Goal: Task Accomplishment & Management: Complete application form

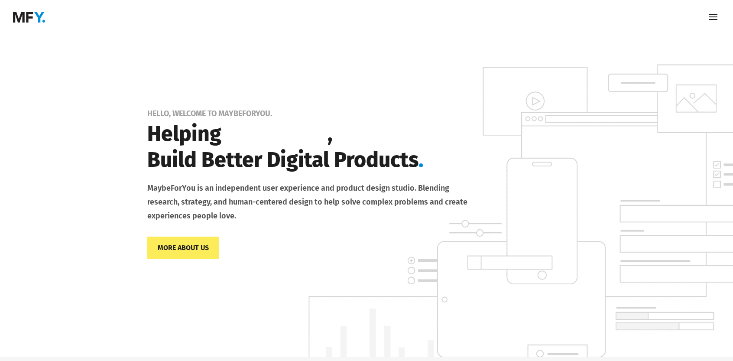
click at [716, 20] on span at bounding box center [714, 17] width 14 height 14
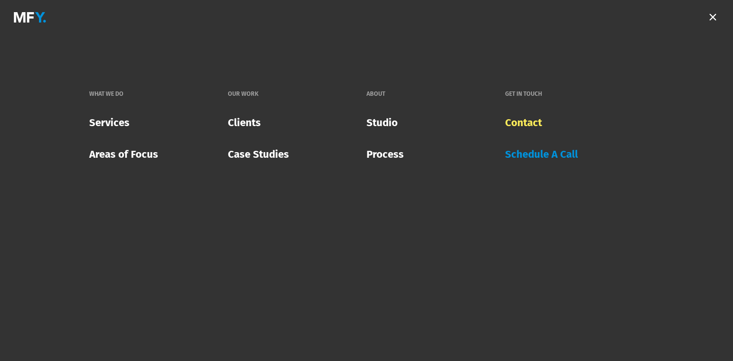
click at [531, 123] on link "Contact" at bounding box center [523, 122] width 37 height 25
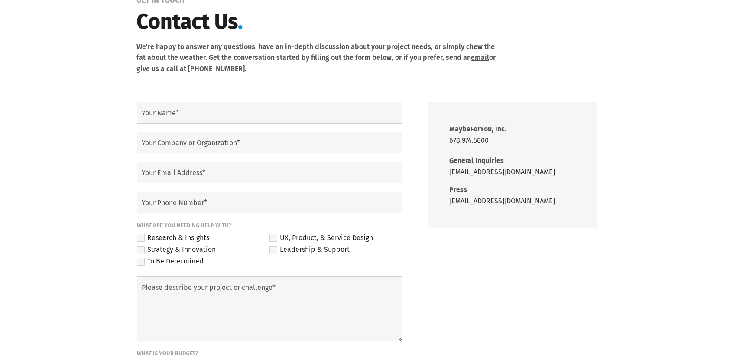
scroll to position [87, 0]
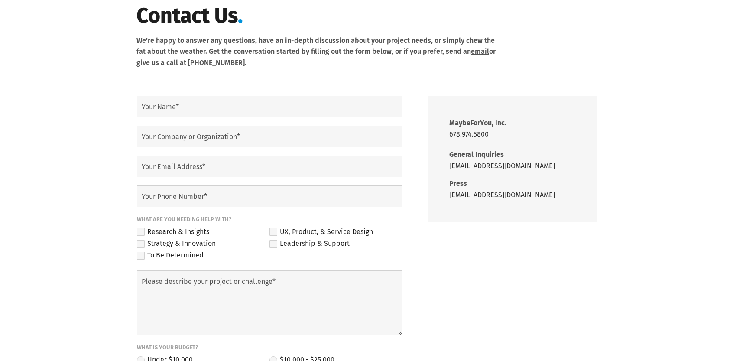
click at [200, 104] on label "Your Name*" at bounding box center [279, 106] width 274 height 11
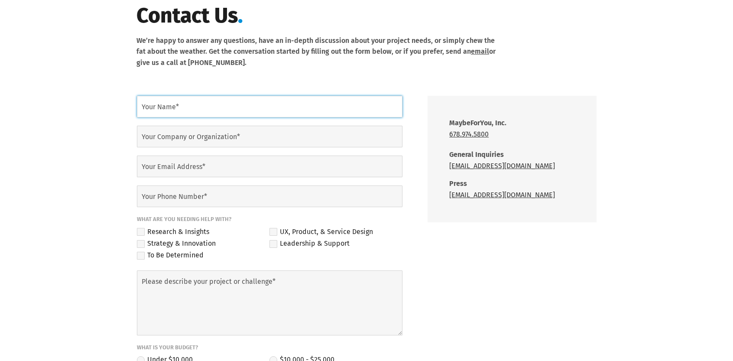
click at [200, 104] on input "Your Name*" at bounding box center [270, 107] width 266 height 22
click at [170, 112] on input "Your Name*" at bounding box center [270, 107] width 266 height 22
type input "[PERSON_NAME]"
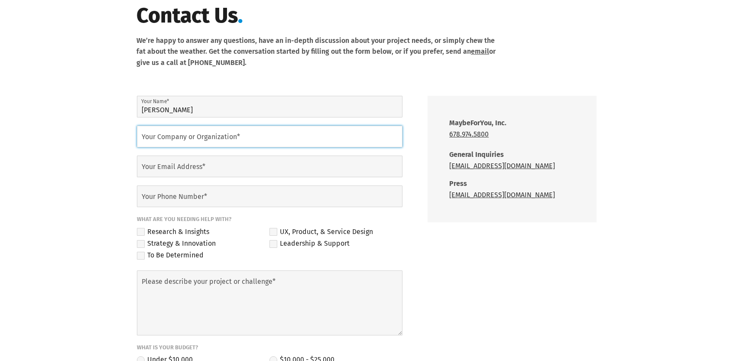
type input "CREATOR SHADOW SOFTWARE PVT. LTD"
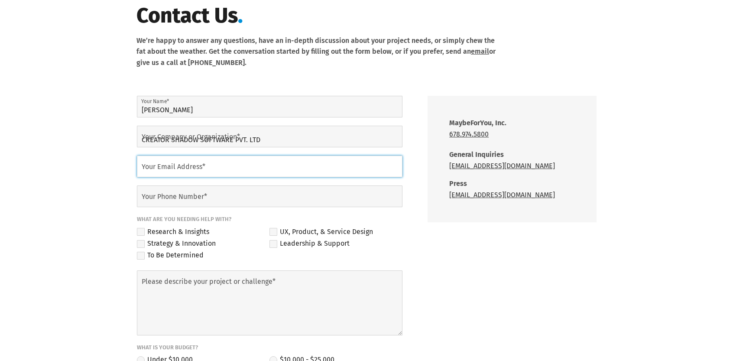
type input "[EMAIL_ADDRESS][DOMAIN_NAME]"
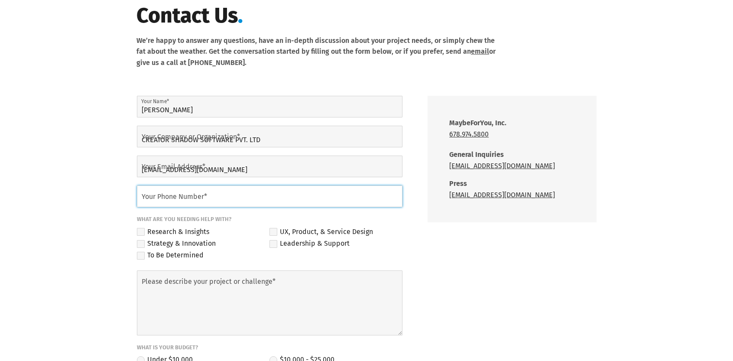
type input "09785904524"
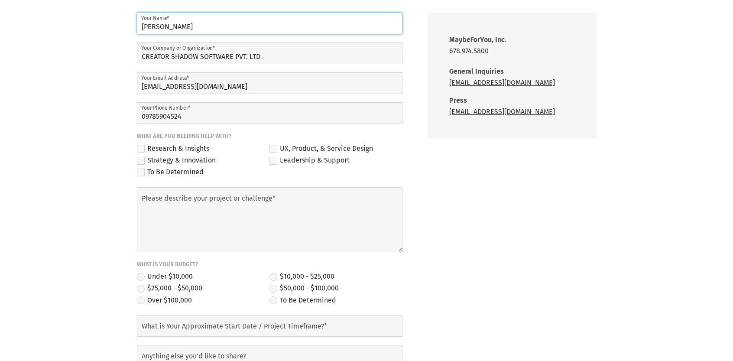
scroll to position [173, 0]
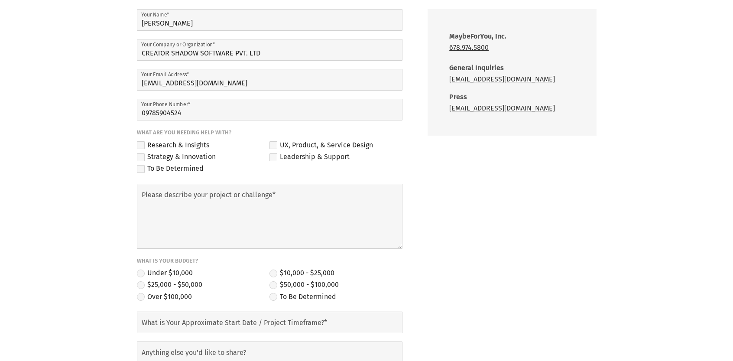
click at [272, 144] on icon at bounding box center [274, 145] width 8 height 8
click at [0, 0] on input "UX, Product, & Service Design" at bounding box center [0, 0] width 0 height 0
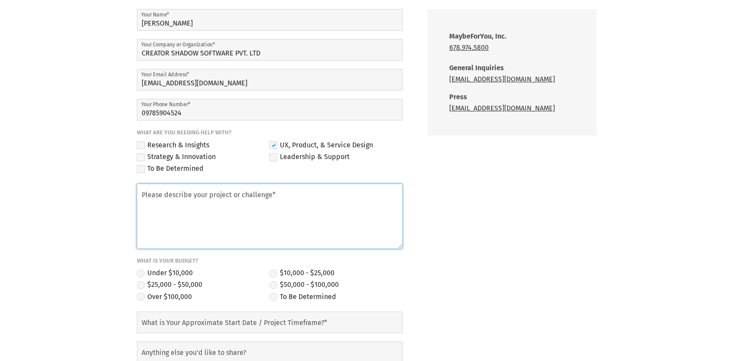
click at [238, 220] on textarea "Please describe your project or challenge*" at bounding box center [270, 216] width 266 height 65
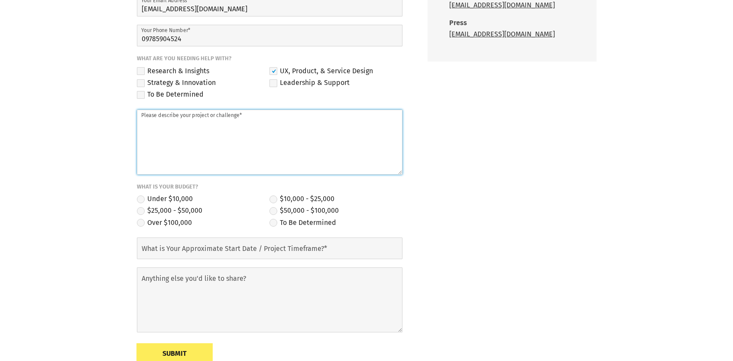
scroll to position [260, 0]
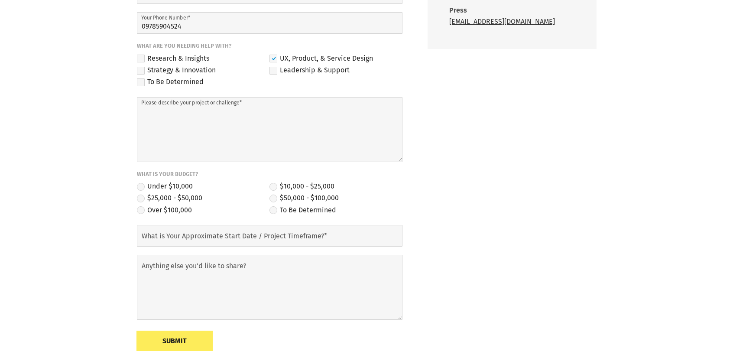
click at [169, 188] on label "Under $10,000" at bounding box center [165, 187] width 56 height 12
click at [0, 0] on input "Under $10,000" at bounding box center [0, 0] width 0 height 0
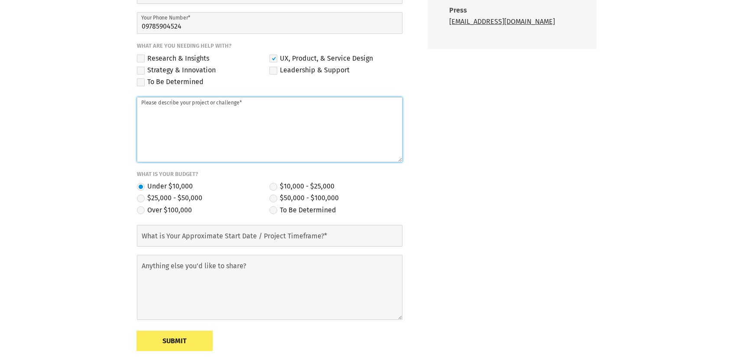
click at [257, 115] on textarea "Please describe your project or challenge*" at bounding box center [270, 129] width 266 height 65
click at [218, 147] on textarea "Please describe your project or challenge*" at bounding box center [270, 129] width 266 height 65
paste textarea "Hi Team, I hope you're doing well! I’m [PERSON_NAME], founder of a small but ex…"
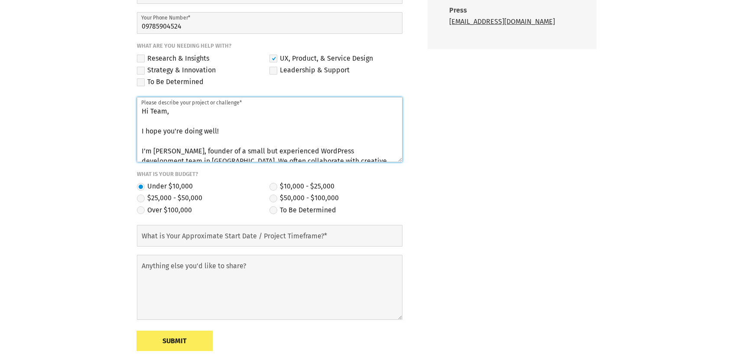
scroll to position [253, 0]
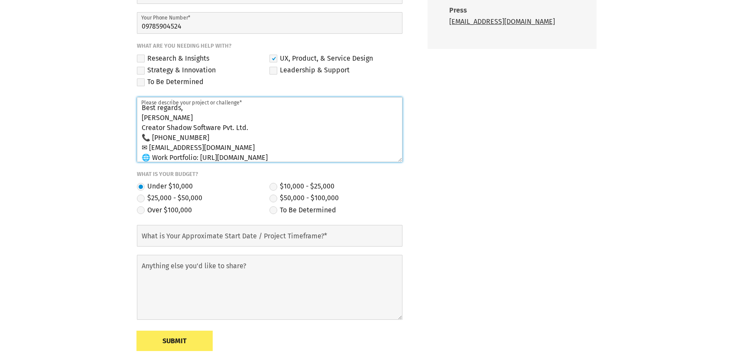
type textarea "Hi Team, I hope you're doing well! I’m [PERSON_NAME], founder of a small but ex…"
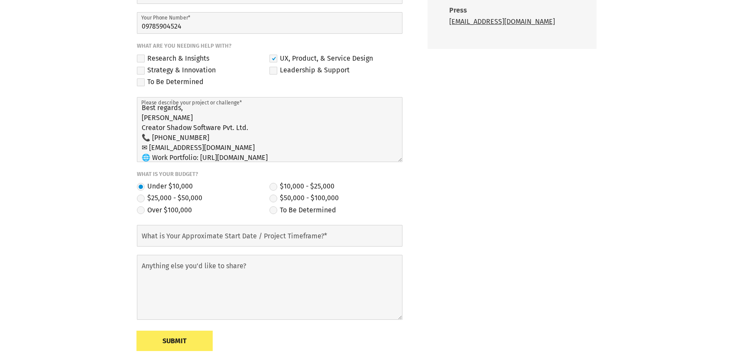
click at [247, 237] on label "What is Your Approximate Start Date / Project Timeframe?*" at bounding box center [279, 236] width 274 height 11
click at [247, 237] on input "What is Your Approximate Start Date / Project Timeframe?*" at bounding box center [270, 236] width 266 height 22
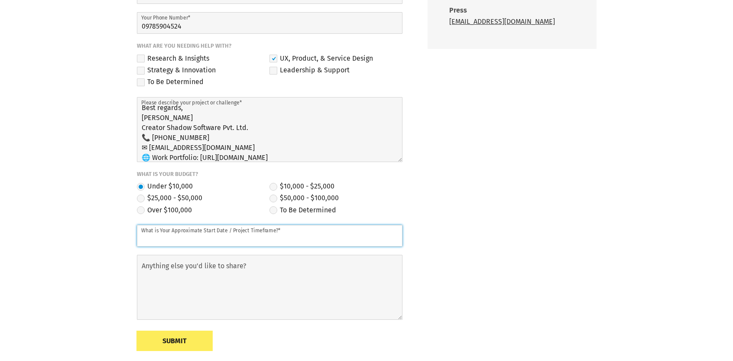
click at [247, 237] on input "What is Your Approximate Start Date / Project Timeframe?*" at bounding box center [270, 236] width 266 height 22
type input "[DATE]"
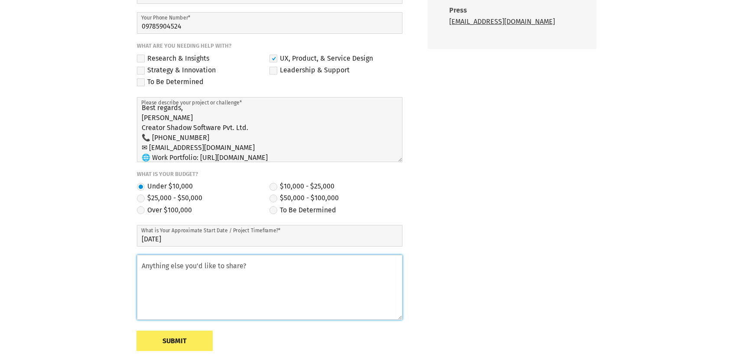
click at [248, 312] on textarea "Anything else you'd like to share?" at bounding box center [270, 287] width 266 height 65
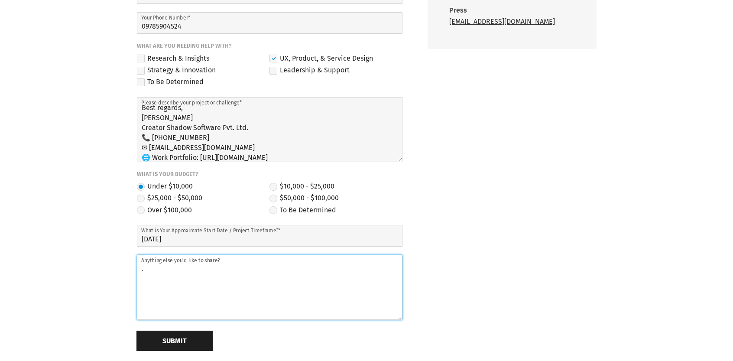
type textarea "."
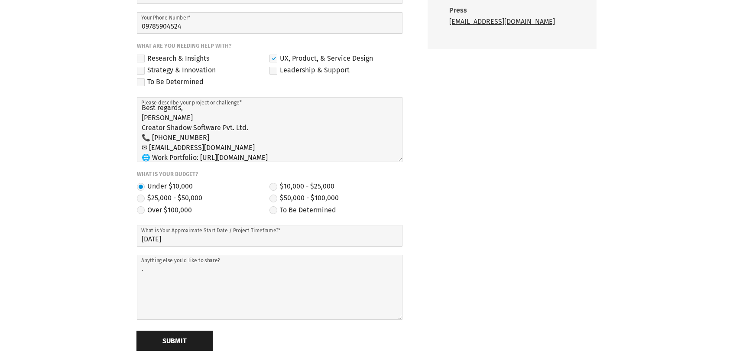
click at [169, 341] on button "Submit" at bounding box center [175, 341] width 76 height 20
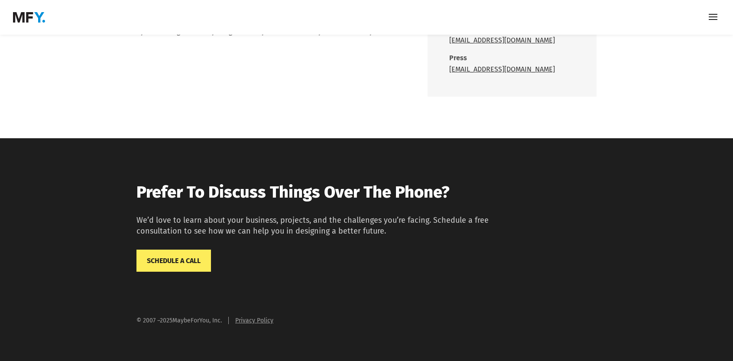
scroll to position [82, 0]
